Goal: Task Accomplishment & Management: Complete application form

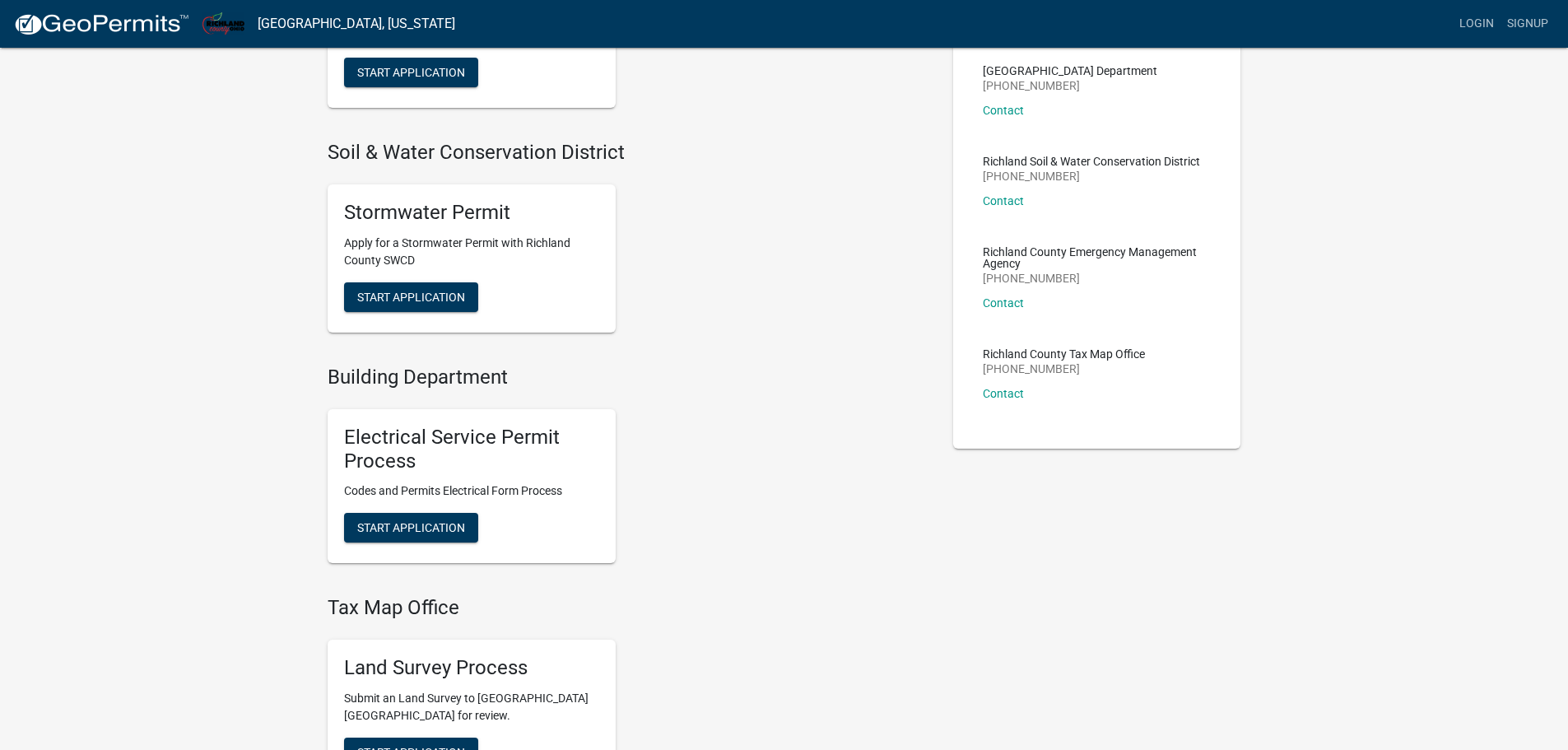
scroll to position [247, 0]
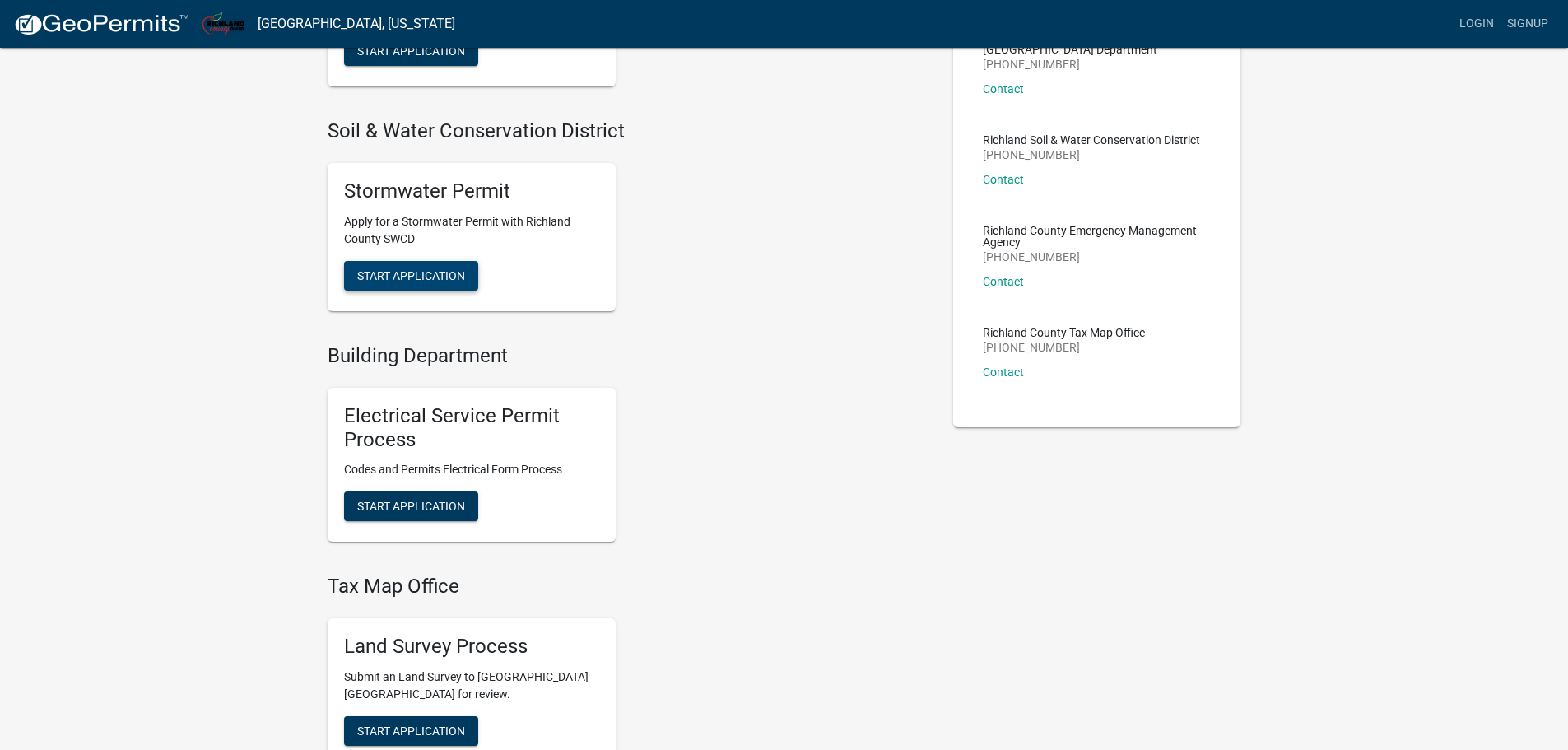
click at [368, 265] on button "Start Application" at bounding box center [411, 275] width 135 height 29
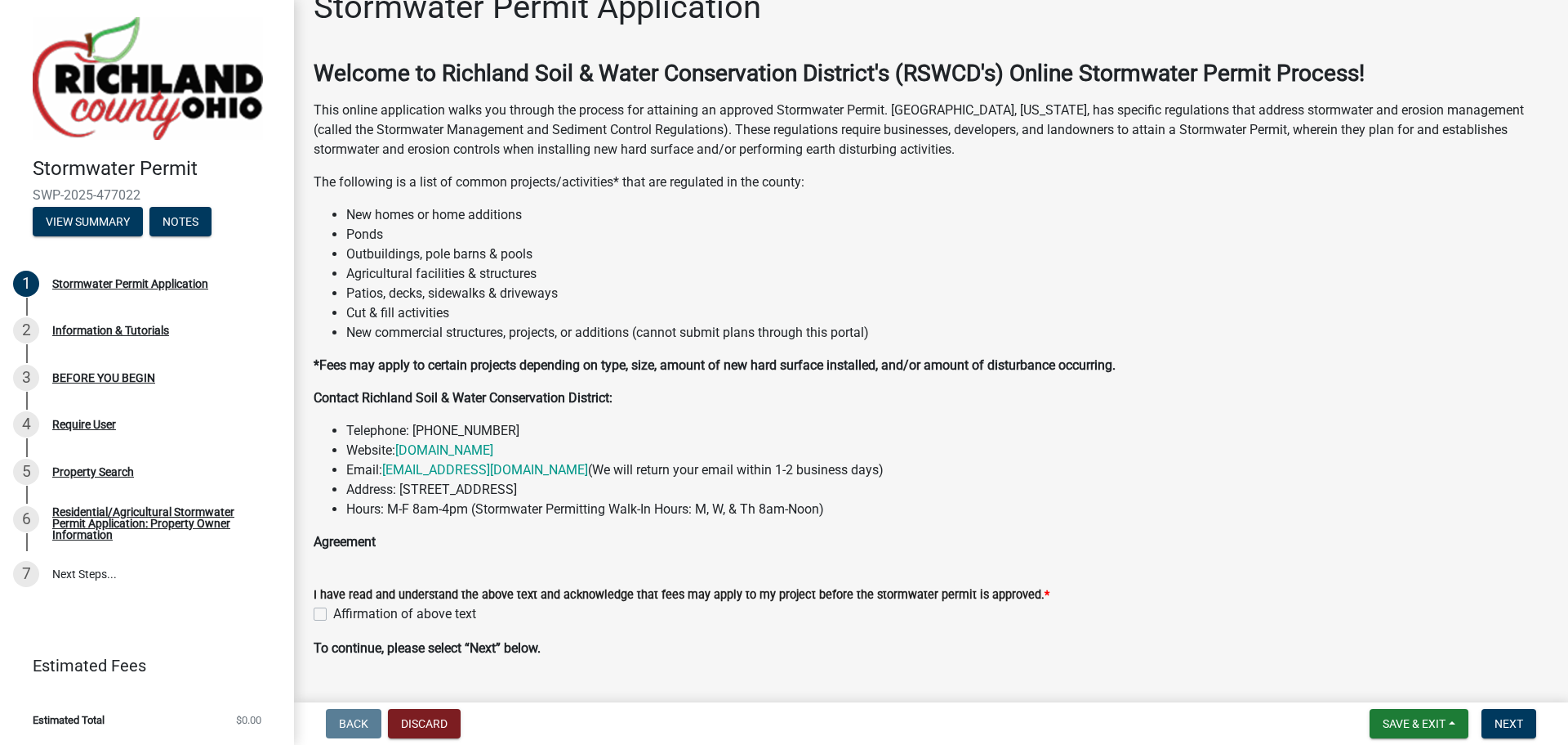
scroll to position [71, 0]
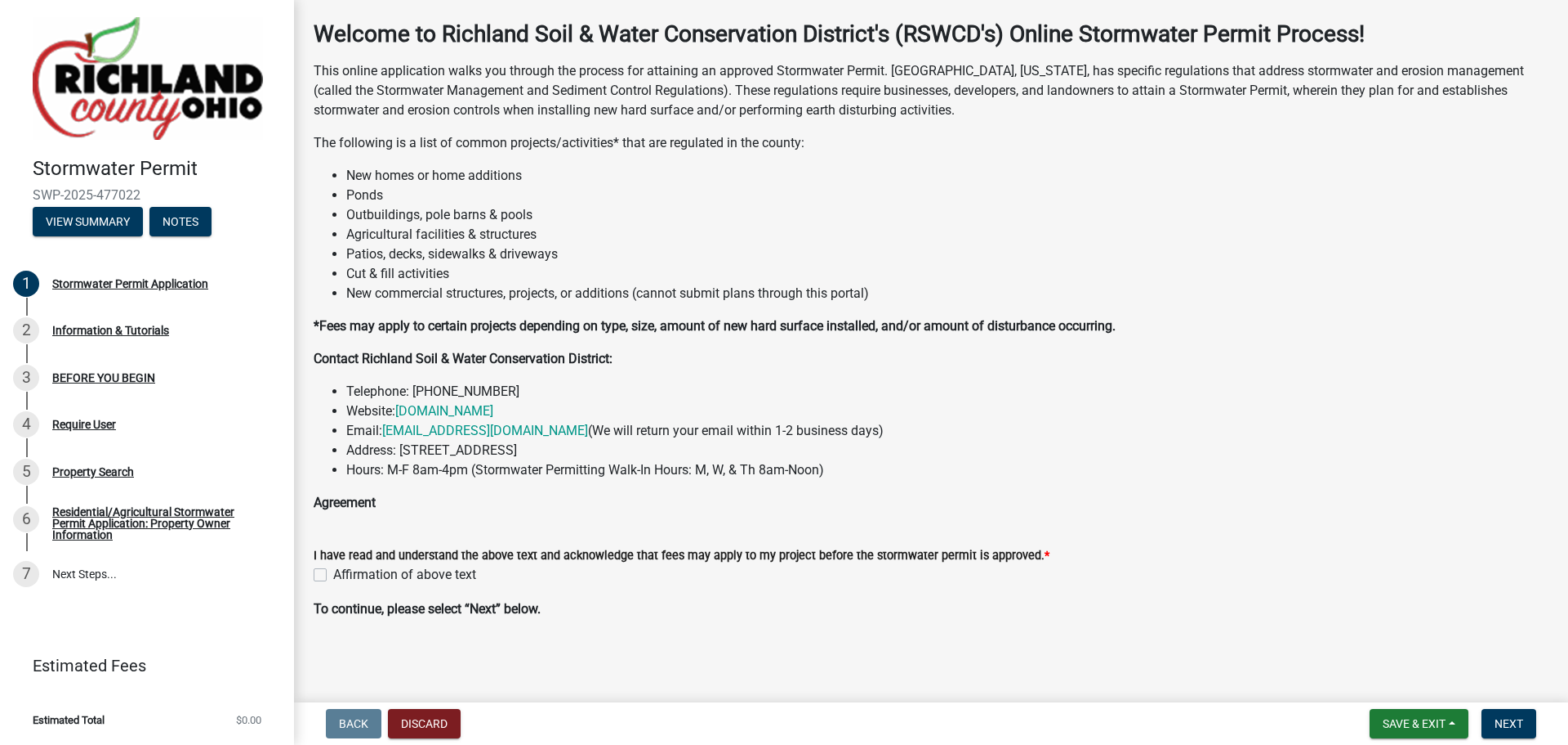
click at [334, 570] on label "Affirmation of above text" at bounding box center [405, 574] width 143 height 20
click at [334, 570] on input "Affirmation of above text" at bounding box center [338, 569] width 10 height 10
checkbox input "true"
click at [1498, 717] on span "Next" at bounding box center [1509, 723] width 28 height 13
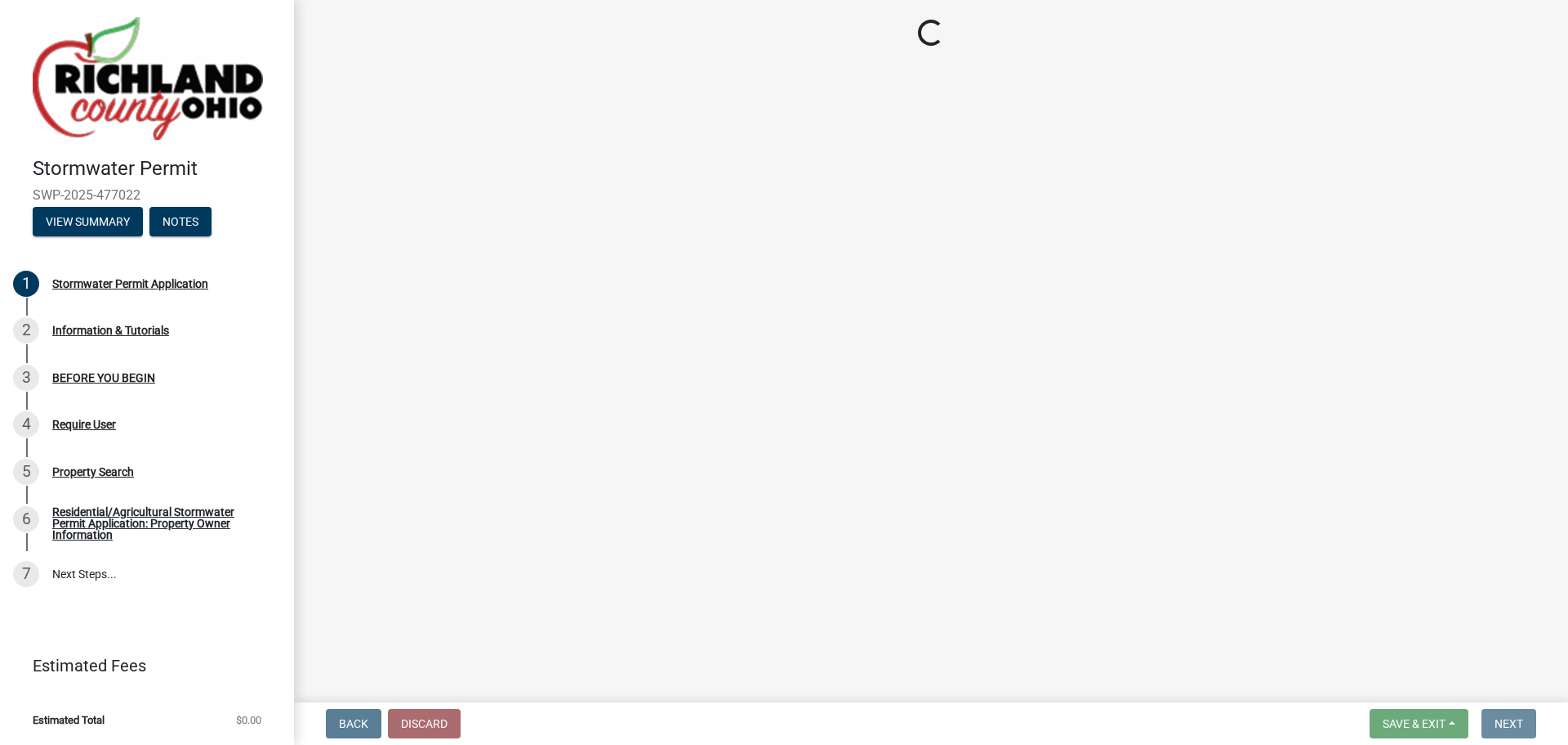
scroll to position [0, 0]
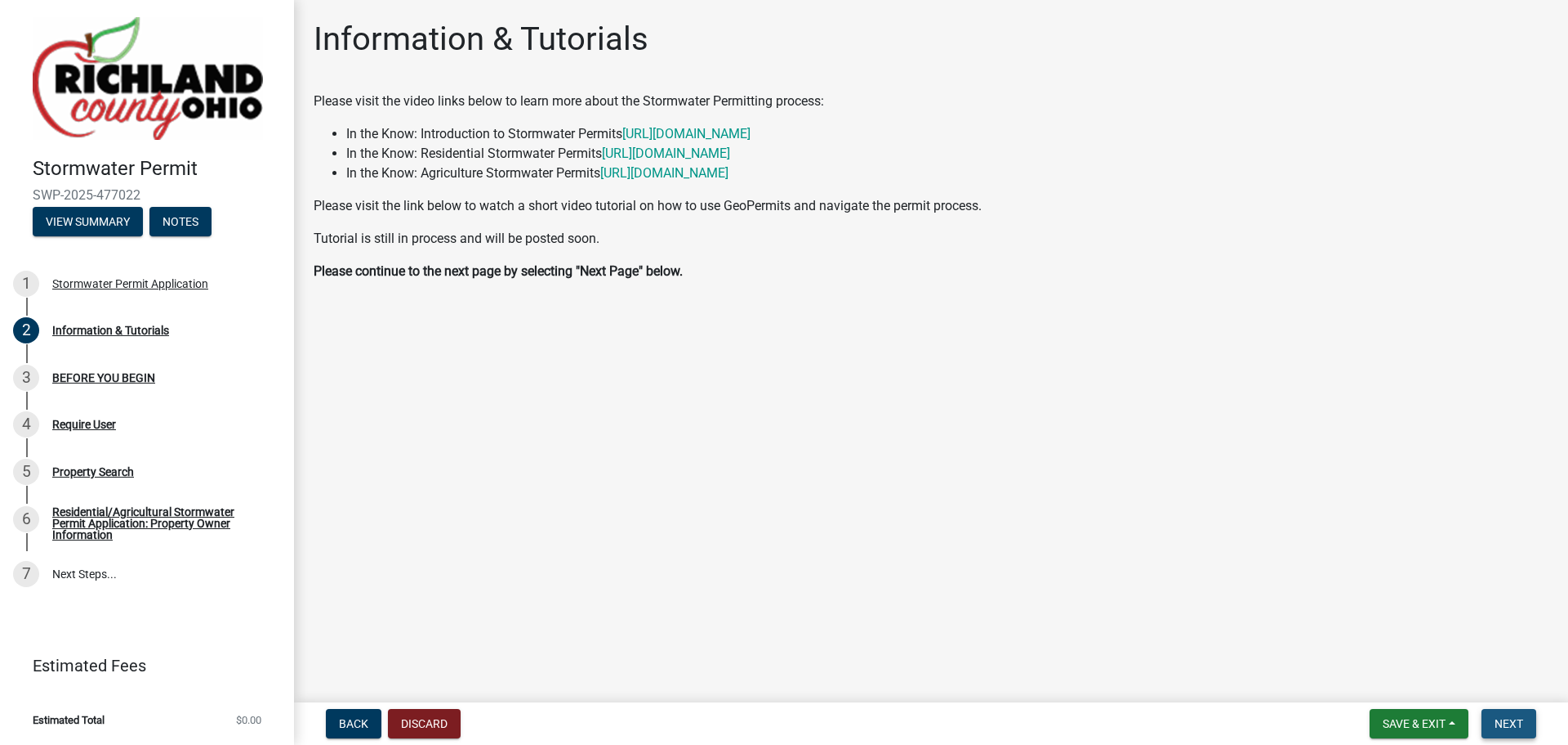
click at [1495, 719] on span "Next" at bounding box center [1509, 723] width 28 height 13
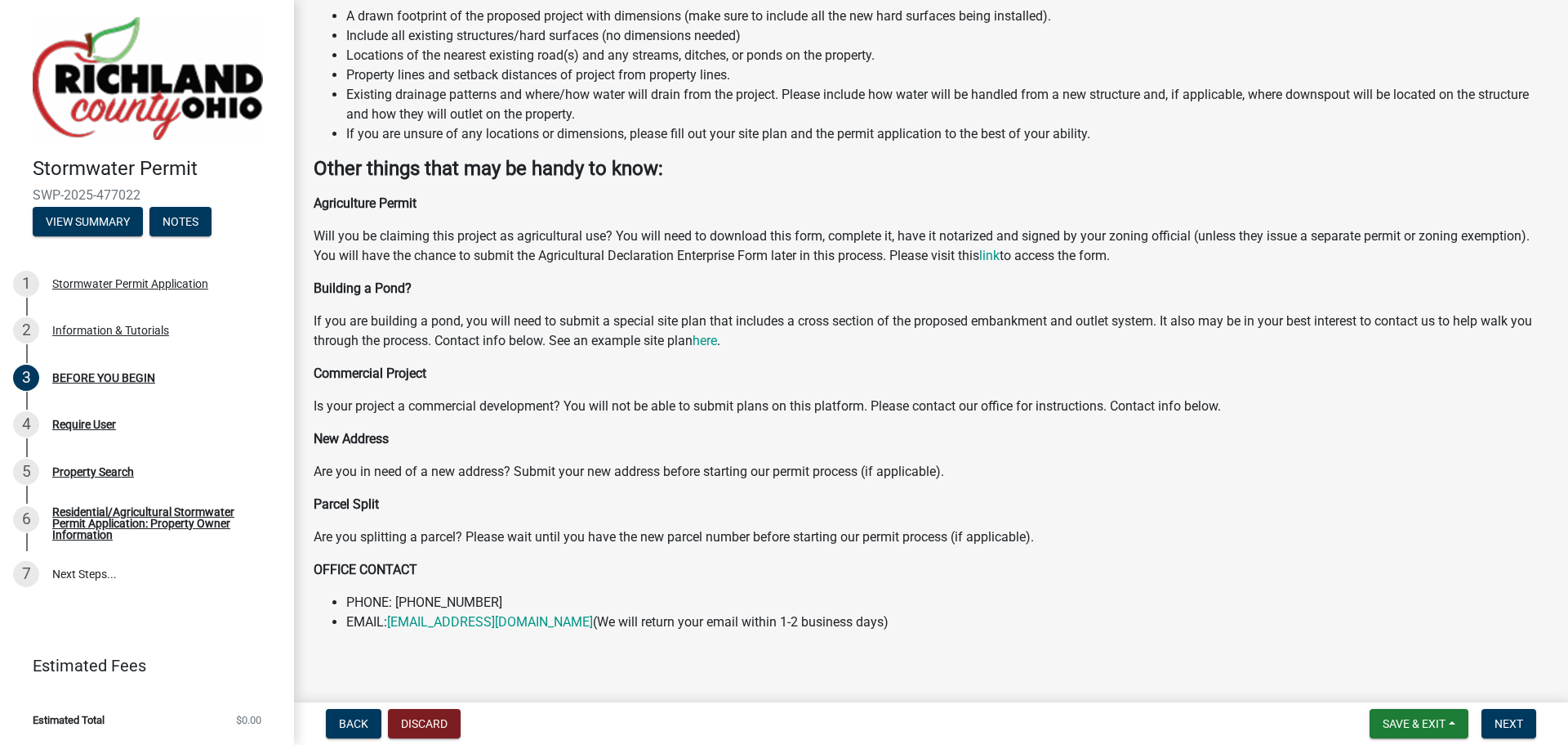
scroll to position [357, 0]
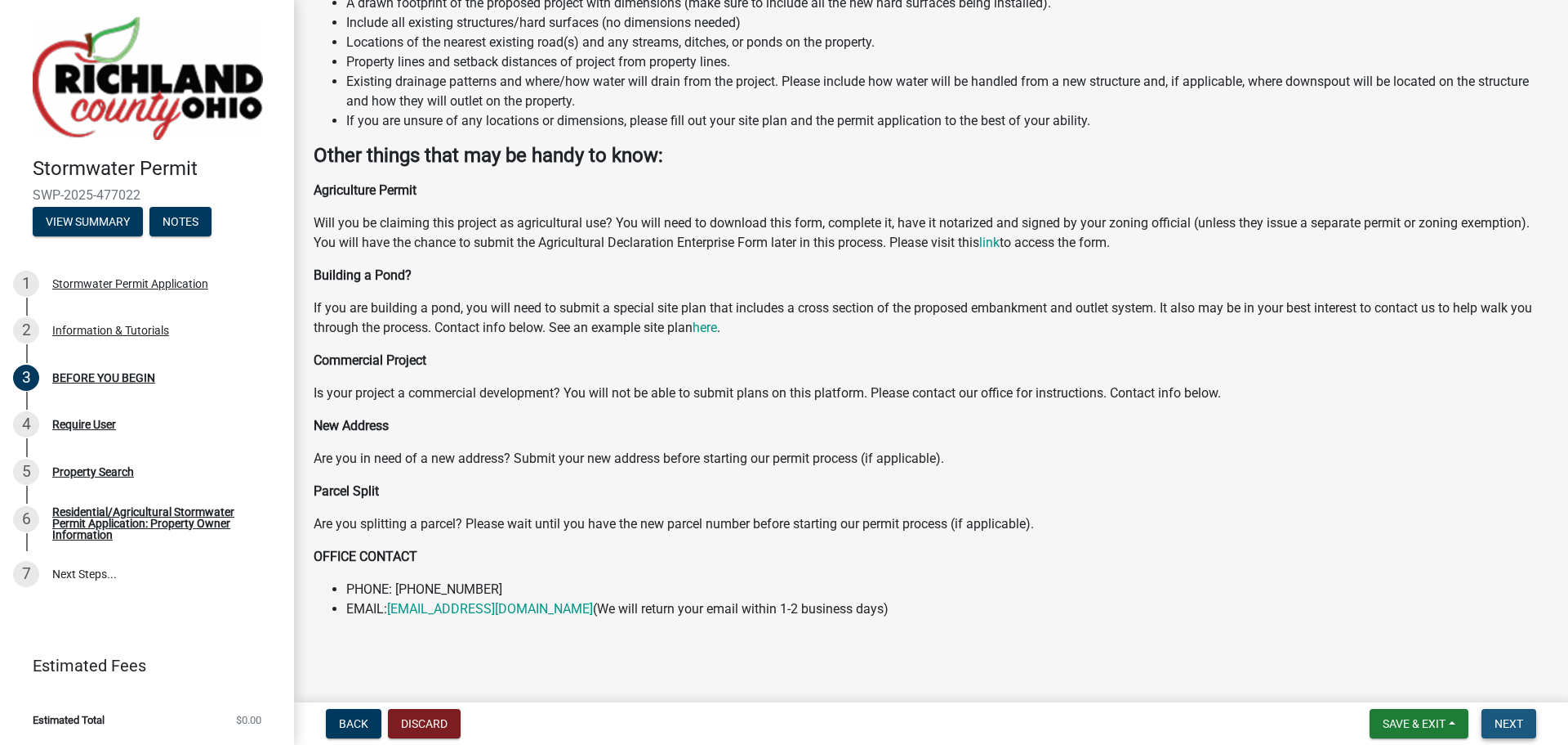
click at [1519, 729] on span "Next" at bounding box center [1509, 723] width 28 height 13
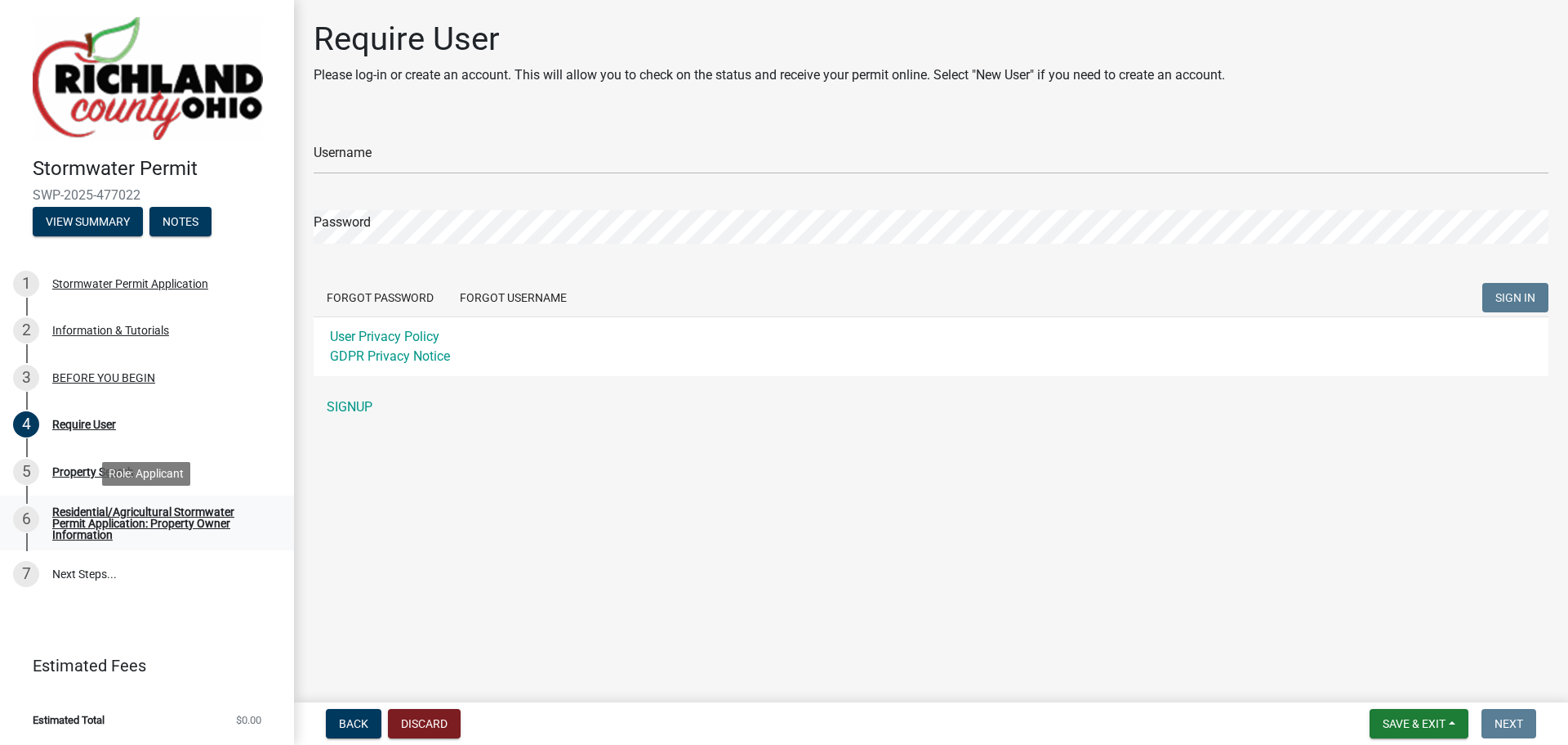
click at [135, 534] on div "Residential/Agricultural Stormwater Permit Application: Property Owner Informat…" at bounding box center [160, 523] width 215 height 34
click at [121, 521] on div "Residential/Agricultural Stormwater Permit Application: Property Owner Informat…" at bounding box center [160, 523] width 215 height 34
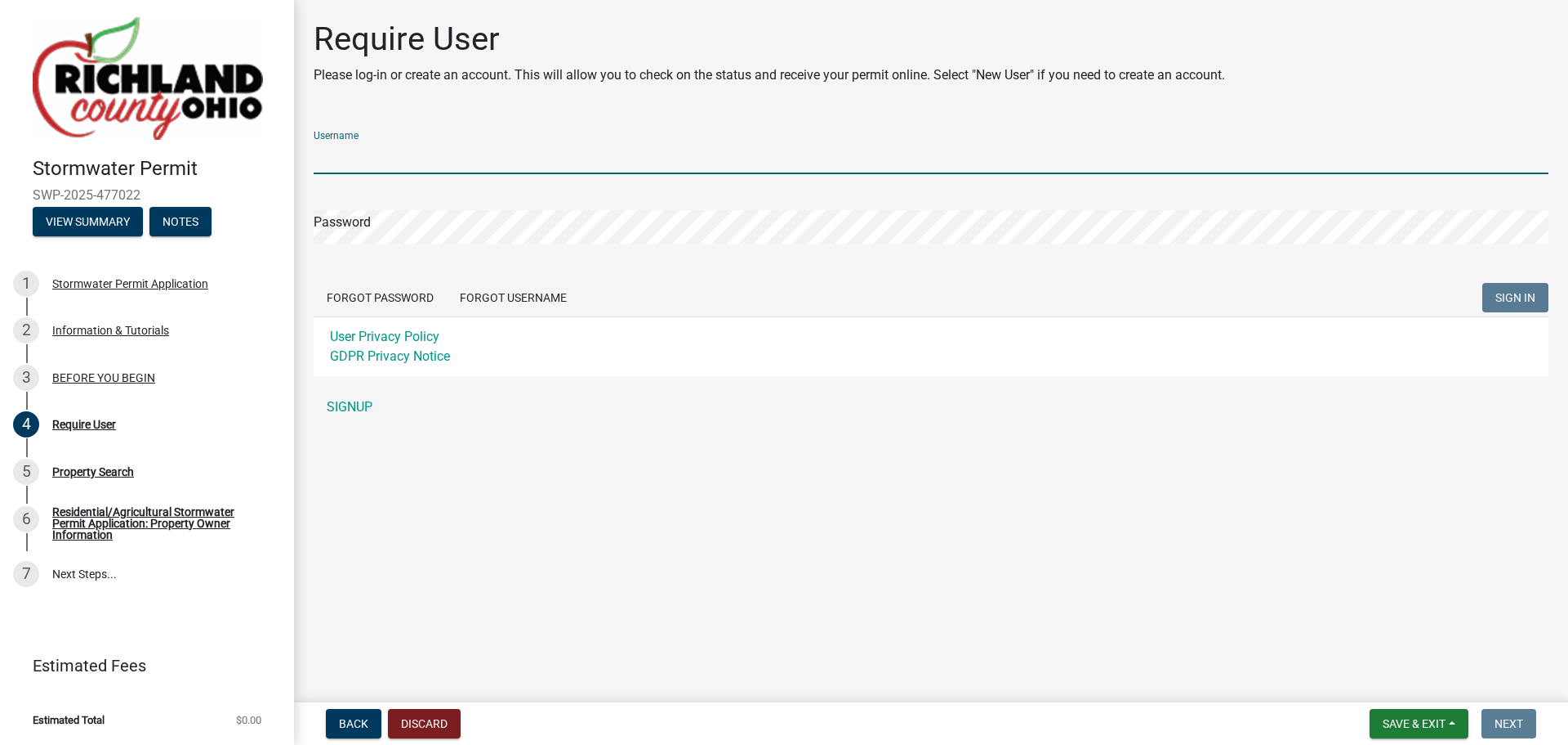
click at [403, 153] on input "Username" at bounding box center [932, 157] width 1235 height 34
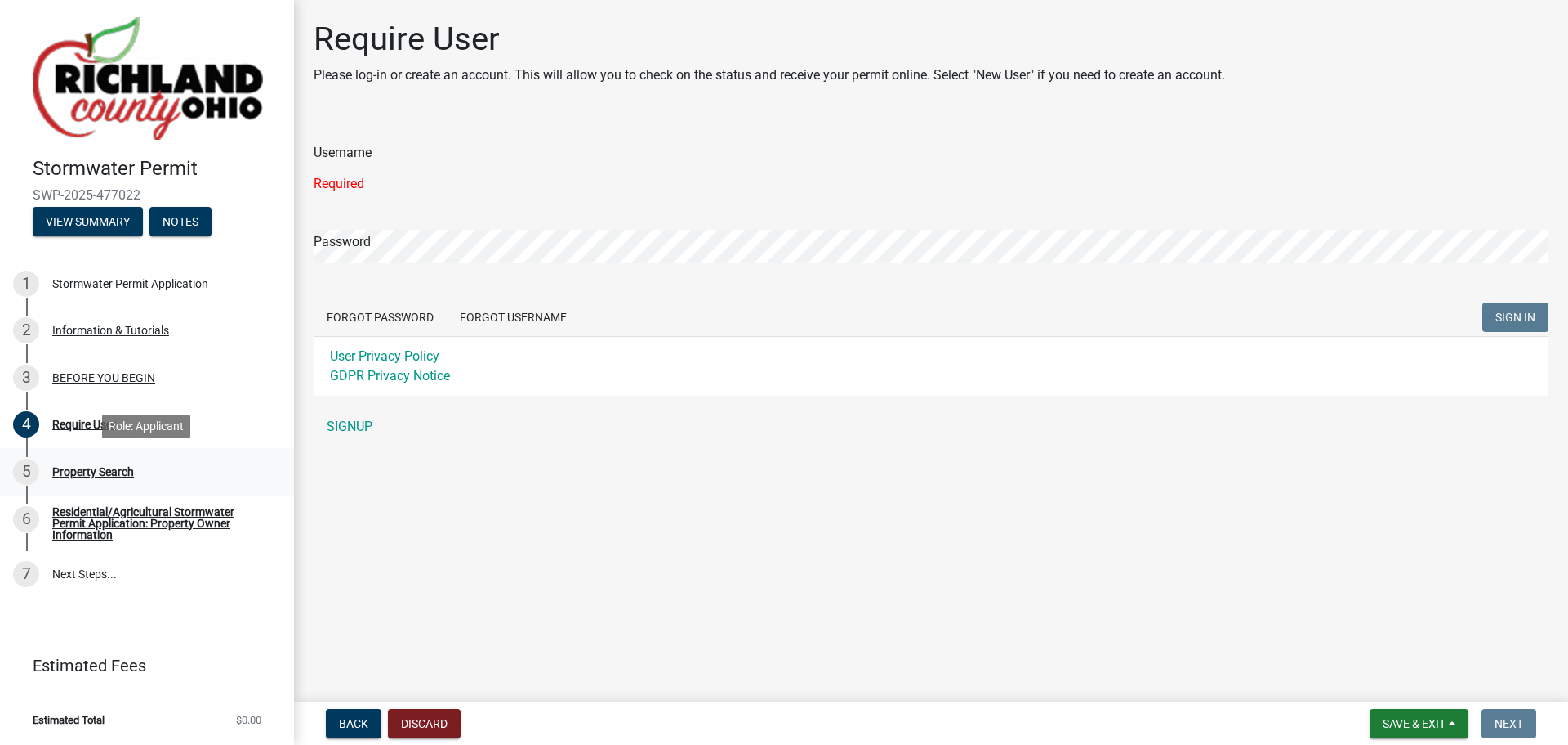
click at [71, 467] on div "Property Search" at bounding box center [93, 471] width 82 height 11
click at [67, 419] on div "Require User" at bounding box center [85, 424] width 64 height 11
click at [99, 378] on div "BEFORE YOU BEGIN" at bounding box center [103, 377] width 102 height 11
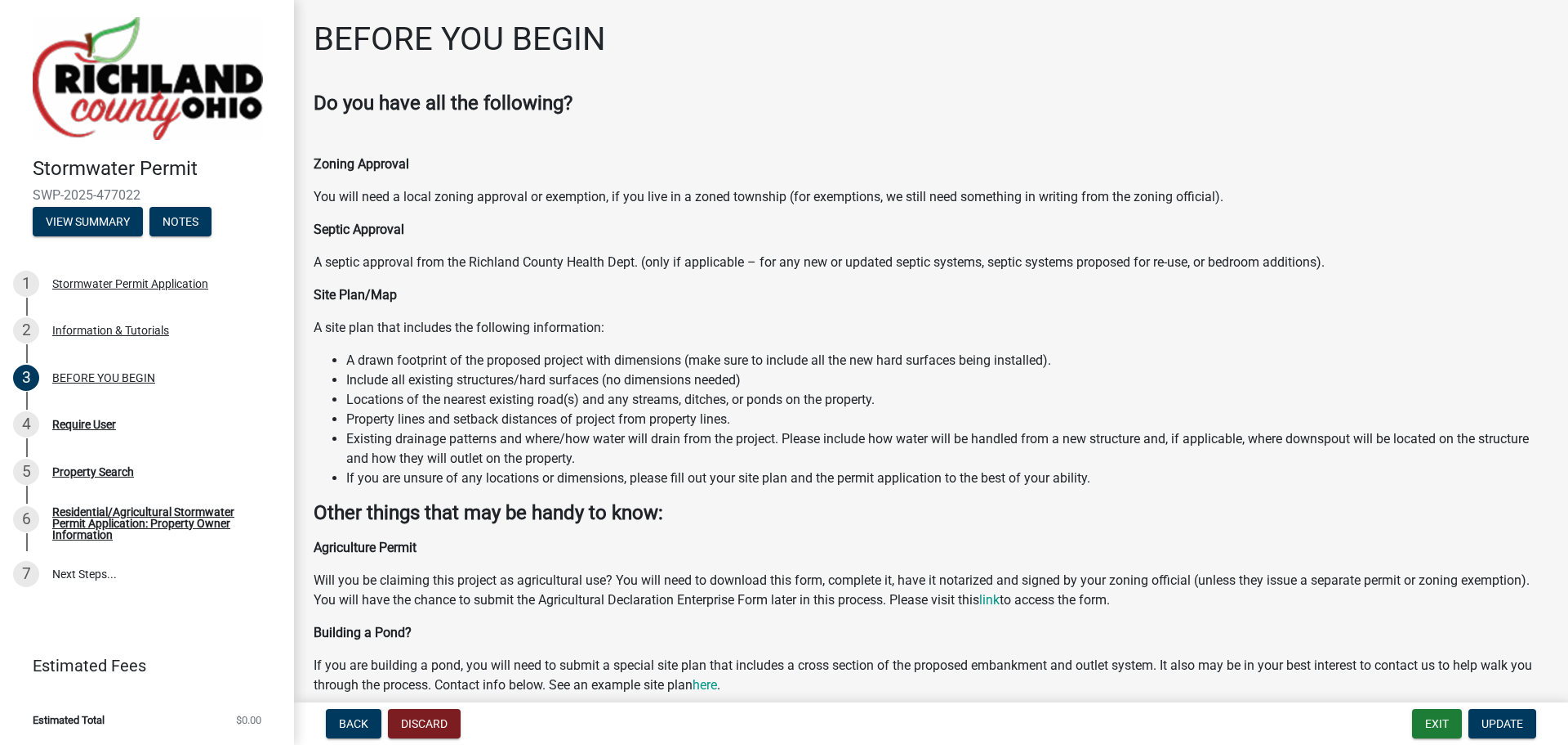
scroll to position [357, 0]
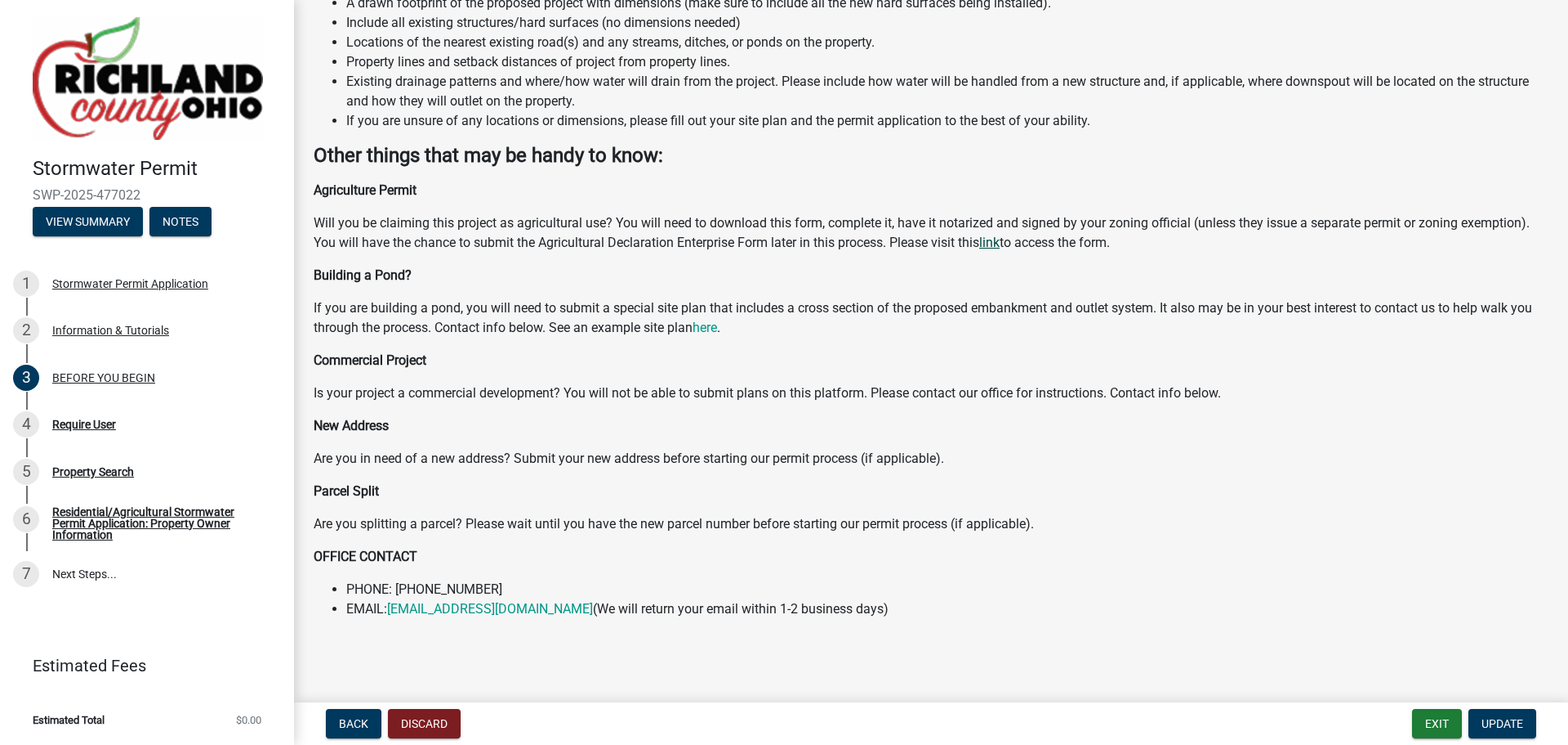
click at [1000, 238] on link "link" at bounding box center [990, 242] width 21 height 16
